Goal: Transaction & Acquisition: Obtain resource

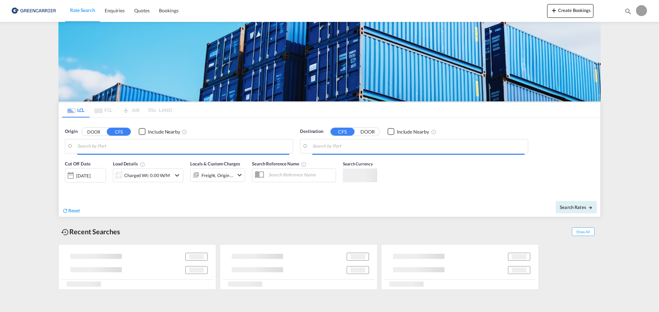
type input "DK-5700, [GEOGRAPHIC_DATA], [GEOGRAPHIC_DATA], [GEOGRAPHIC_DATA], [GEOGRAPHIC_D…"
type input "Jeddah, SAJED"
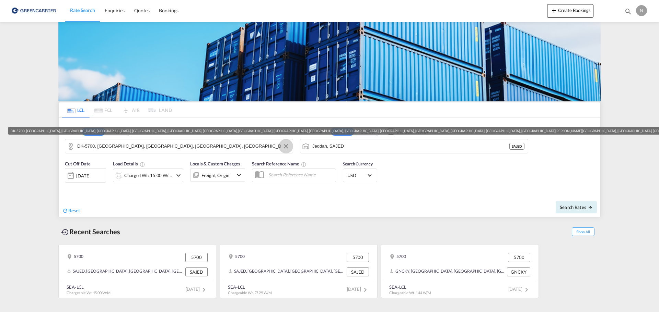
click at [284, 145] on button "Clear Input" at bounding box center [286, 146] width 10 height 10
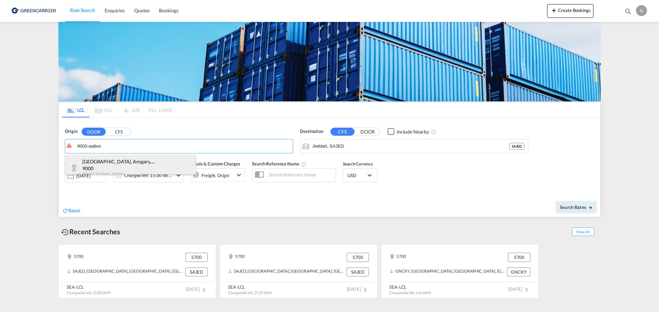
click at [115, 165] on div "[GEOGRAPHIC_DATA], Ansgars,... , 9000 Denmark DK-9000" at bounding box center [130, 168] width 130 height 26
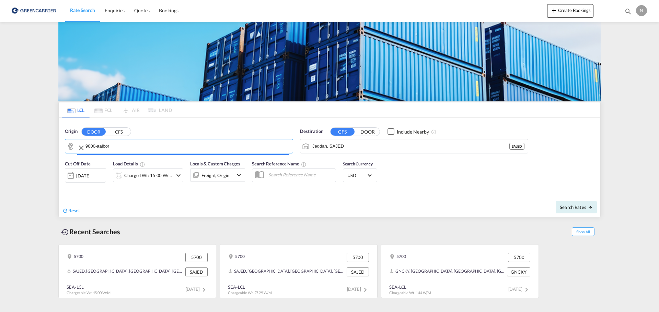
type input "DK-9000, [GEOGRAPHIC_DATA], Ansgars, Budolfi, [PERSON_NAME], [PERSON_NAME], [PE…"
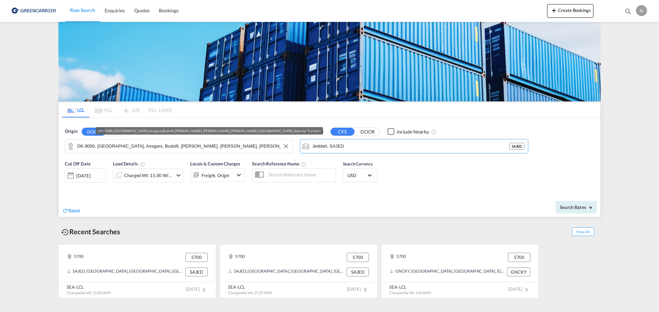
drag, startPoint x: 373, startPoint y: 147, endPoint x: 287, endPoint y: 149, distance: 86.4
click at [287, 149] on div "Origin DOOR CFS DK-9000, [GEOGRAPHIC_DATA], Ansgars, [GEOGRAPHIC_DATA], [PERSON…" at bounding box center [329, 137] width 541 height 39
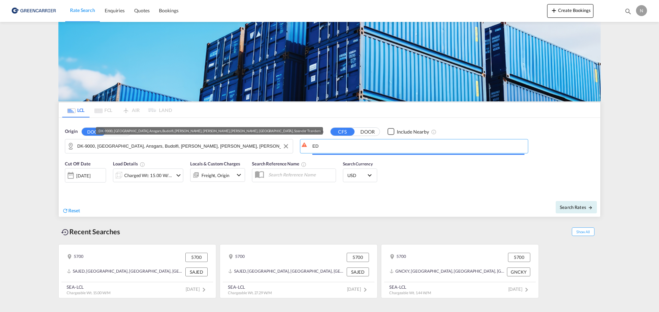
type input "D"
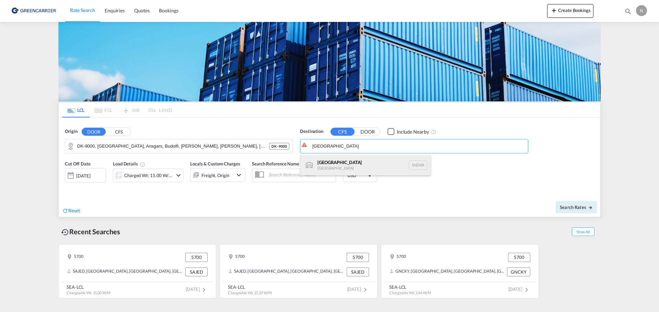
click at [323, 164] on div "Dakar [GEOGRAPHIC_DATA] SNDKR" at bounding box center [365, 165] width 130 height 21
type input "[GEOGRAPHIC_DATA], SNDKR"
click at [175, 176] on md-icon "icon-chevron-down" at bounding box center [178, 175] width 8 height 8
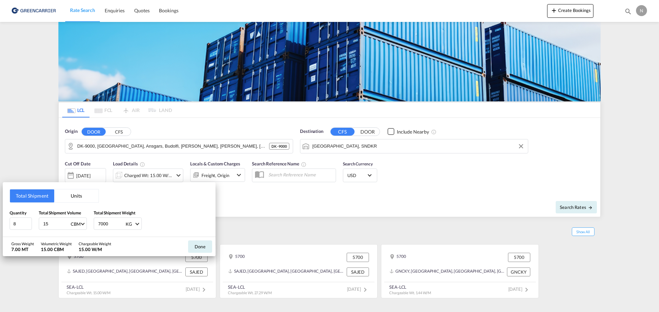
click at [58, 223] on input "15" at bounding box center [56, 224] width 27 height 12
type input "1"
type input "5.03"
click at [27, 223] on input "9" at bounding box center [21, 224] width 22 height 12
click at [27, 223] on input "10" at bounding box center [21, 224] width 22 height 12
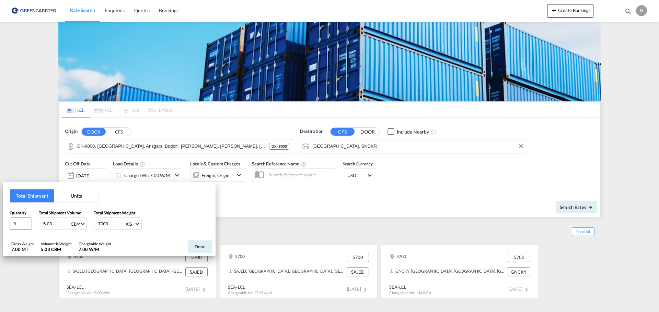
click at [28, 225] on input "9" at bounding box center [21, 224] width 22 height 12
click at [28, 225] on input "8" at bounding box center [21, 224] width 22 height 12
click at [28, 225] on input "7" at bounding box center [21, 224] width 22 height 12
click at [28, 225] on input "6" at bounding box center [21, 224] width 22 height 12
click at [28, 225] on input "5" at bounding box center [21, 224] width 22 height 12
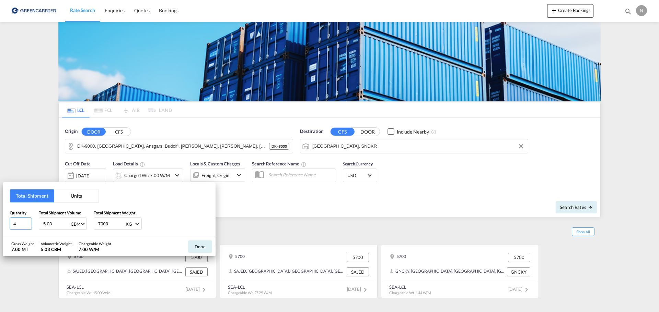
type input "4"
click at [28, 225] on input "4" at bounding box center [21, 224] width 22 height 12
drag, startPoint x: 118, startPoint y: 224, endPoint x: 54, endPoint y: 224, distance: 63.8
click at [60, 224] on div "Quantity 4 Total Shipment Volume 5.03 CBM CBM CFT Total Shipment Weight 7000 KG…" at bounding box center [109, 220] width 199 height 21
type input "644"
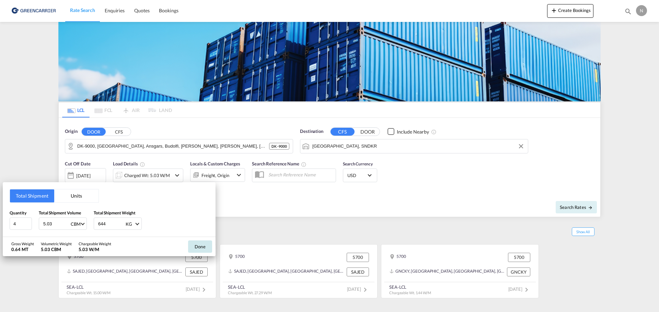
click at [208, 248] on button "Done" at bounding box center [200, 247] width 24 height 12
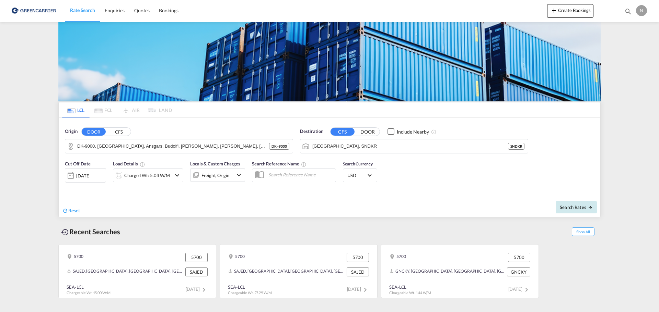
click at [563, 203] on button "Search Rates" at bounding box center [575, 207] width 41 height 12
type input "9000 to SNDKR / [DATE]"
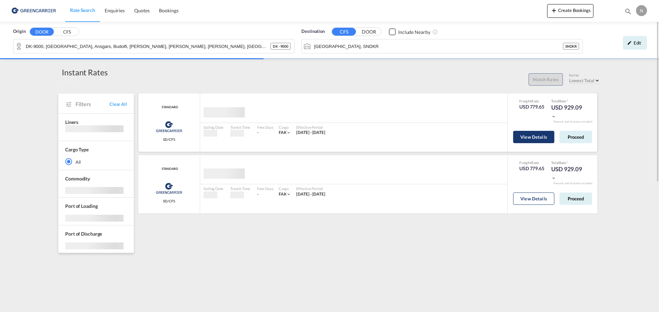
click at [537, 139] on button "View Details" at bounding box center [533, 137] width 41 height 12
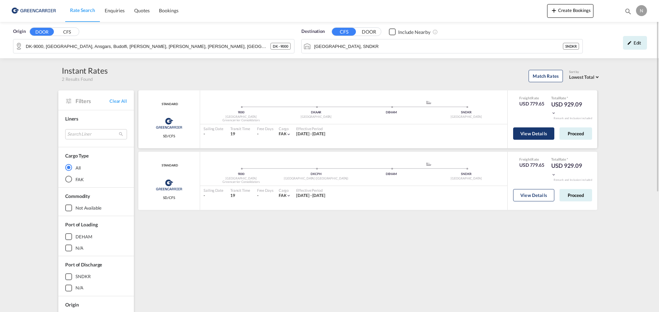
click at [528, 133] on button "View Details" at bounding box center [533, 134] width 41 height 12
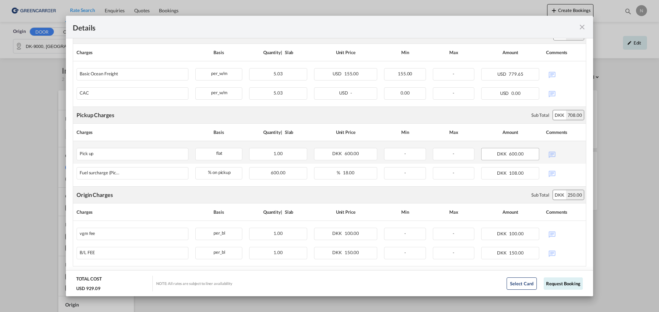
scroll to position [191, 0]
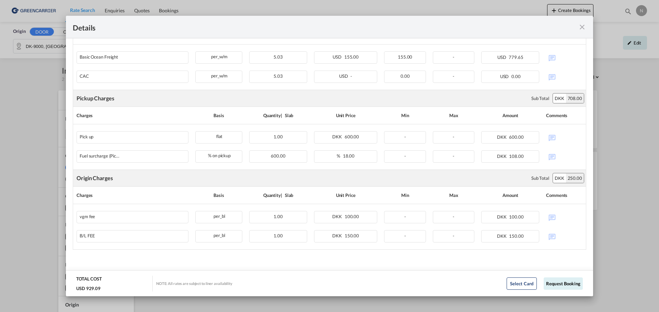
click at [615, 176] on div "Details Pickup Door 9000, [GEOGRAPHIC_DATA] Pickup Service Type - Pickup Haulag…" at bounding box center [329, 156] width 659 height 312
click at [579, 25] on md-icon "icon-close fg-AAA8AD m-0 cursor" at bounding box center [582, 27] width 8 height 8
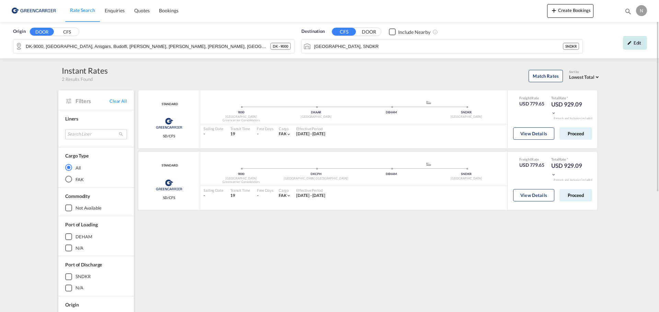
click at [633, 41] on div "Edit" at bounding box center [635, 43] width 24 height 14
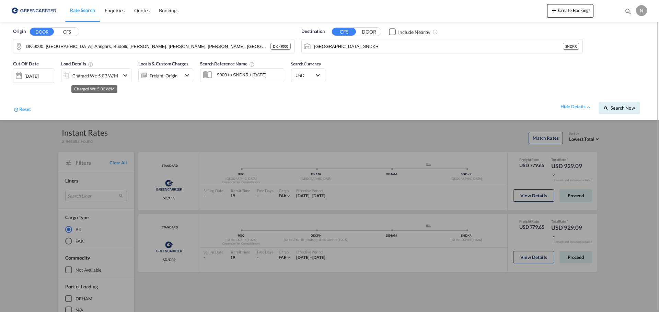
click at [105, 77] on div "Charged Wt: 5.03 W/M" at bounding box center [95, 76] width 46 height 10
